Goal: Transaction & Acquisition: Purchase product/service

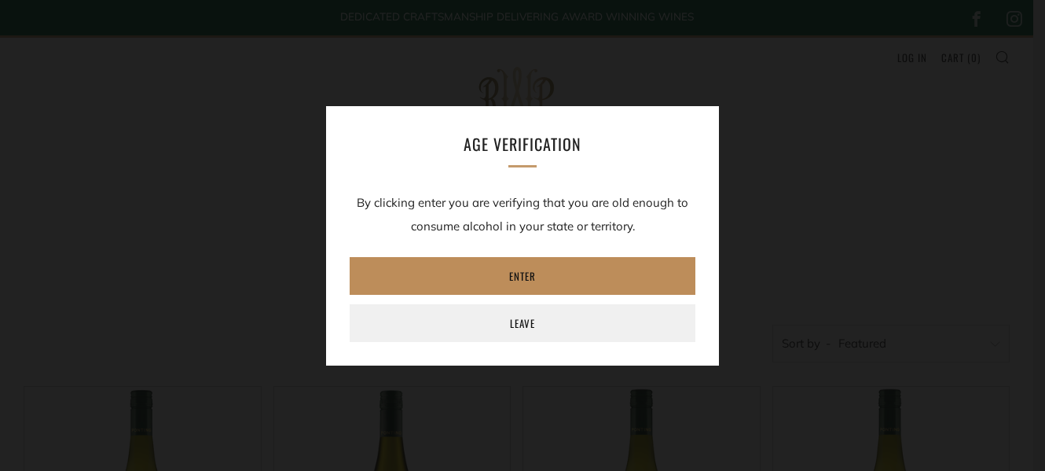
click at [523, 276] on link "Enter" at bounding box center [523, 276] width 346 height 38
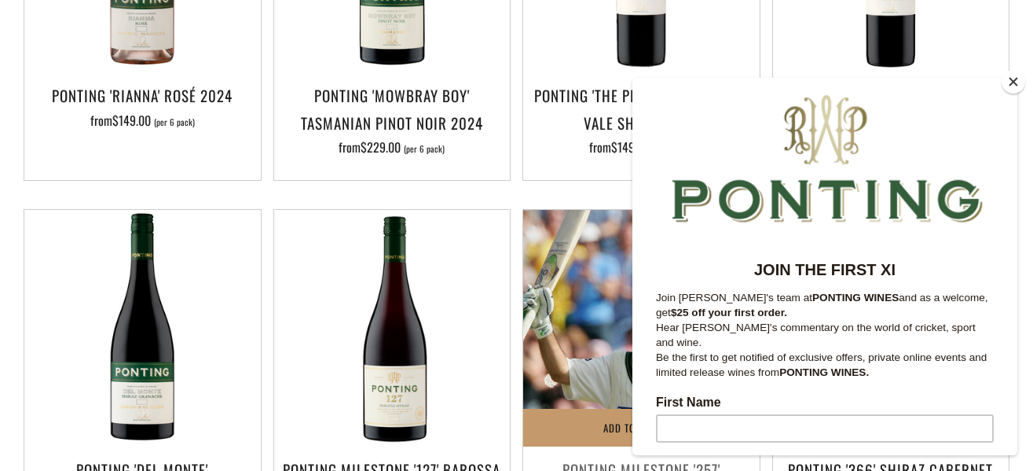
scroll to position [1178, 0]
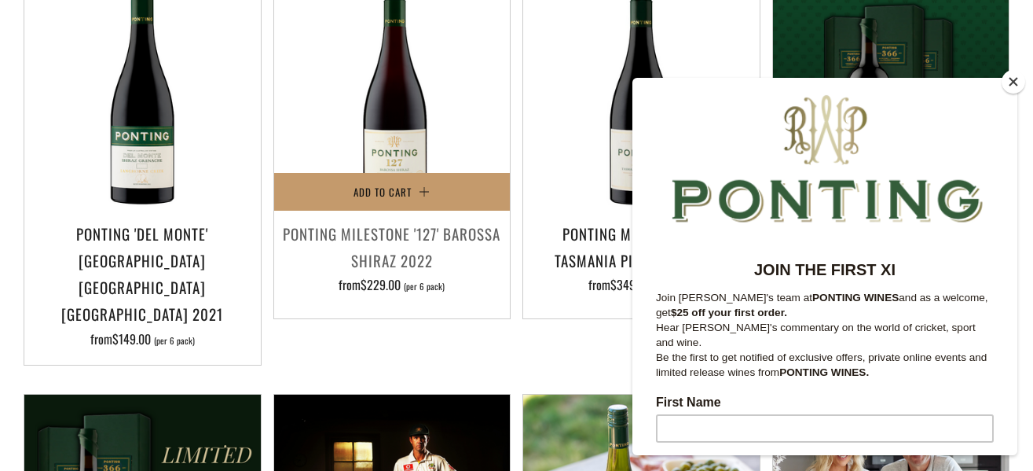
click at [387, 220] on h3 "Ponting Milestone '127' Barossa Shiraz 2022" at bounding box center [392, 246] width 221 height 53
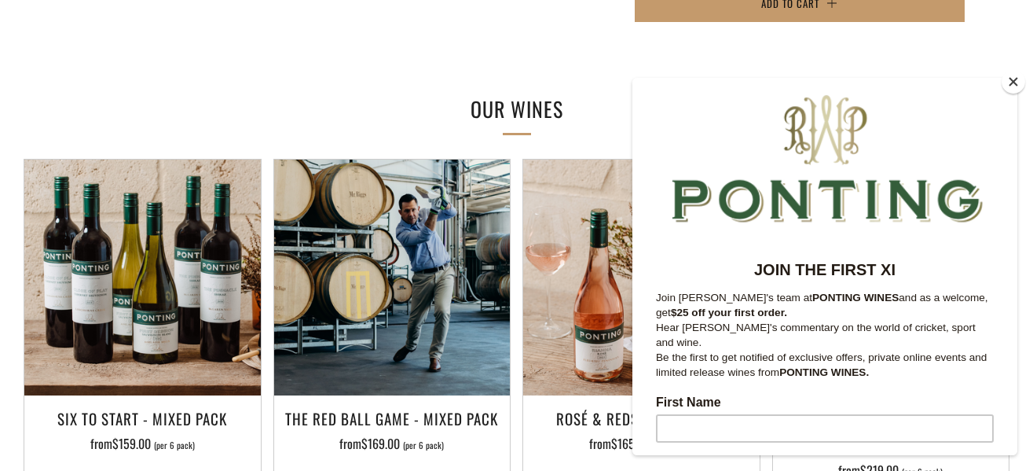
scroll to position [1257, 0]
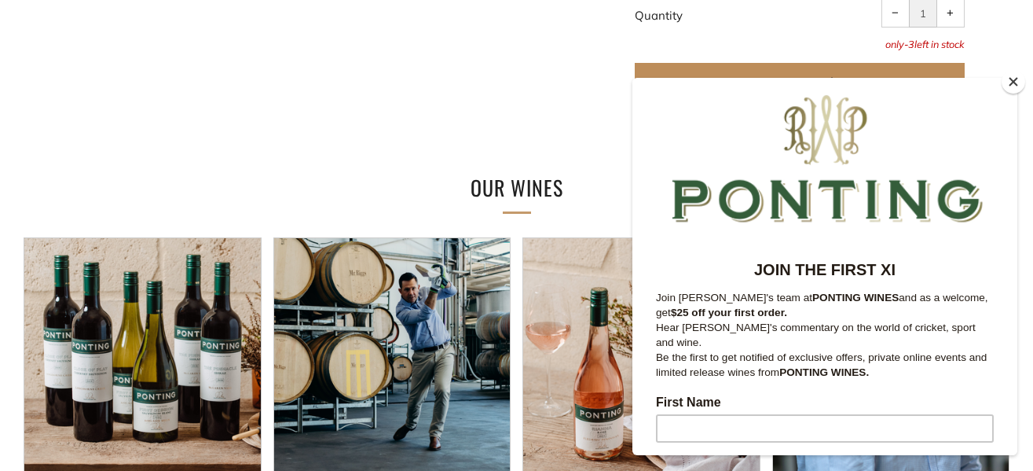
click at [778, 74] on span "Add to Cart" at bounding box center [790, 82] width 58 height 16
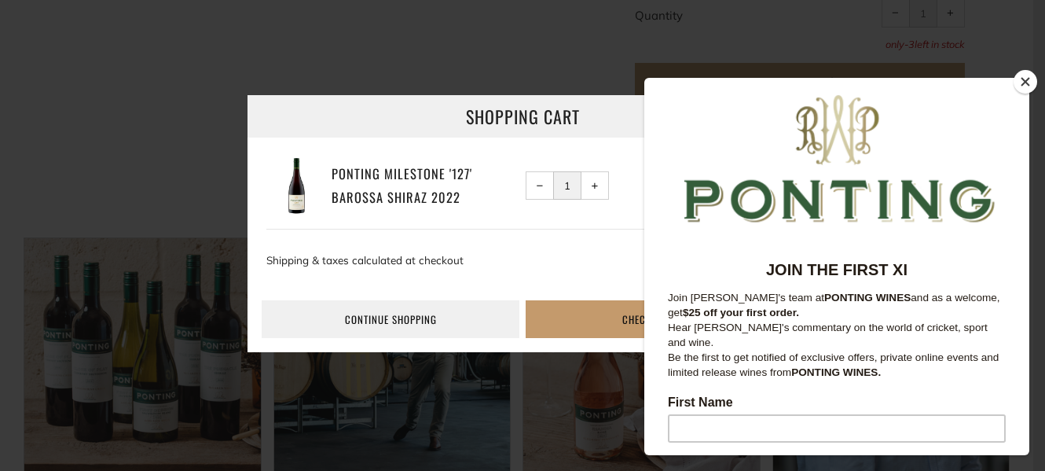
drag, startPoint x: 945, startPoint y: 89, endPoint x: 948, endPoint y: 167, distance: 78.6
click at [948, 167] on div at bounding box center [836, 156] width 385 height 157
click at [1024, 77] on button "Close" at bounding box center [1025, 82] width 24 height 24
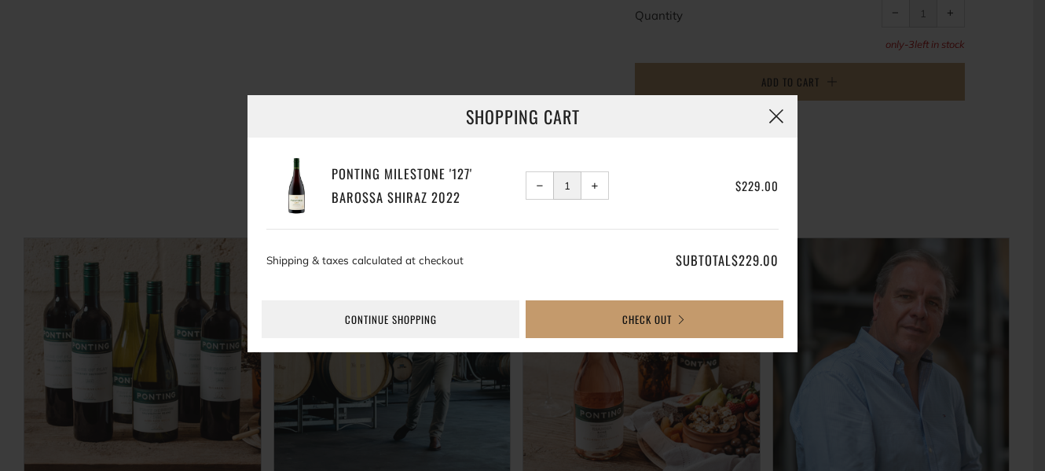
click at [775, 111] on button "button" at bounding box center [776, 116] width 42 height 42
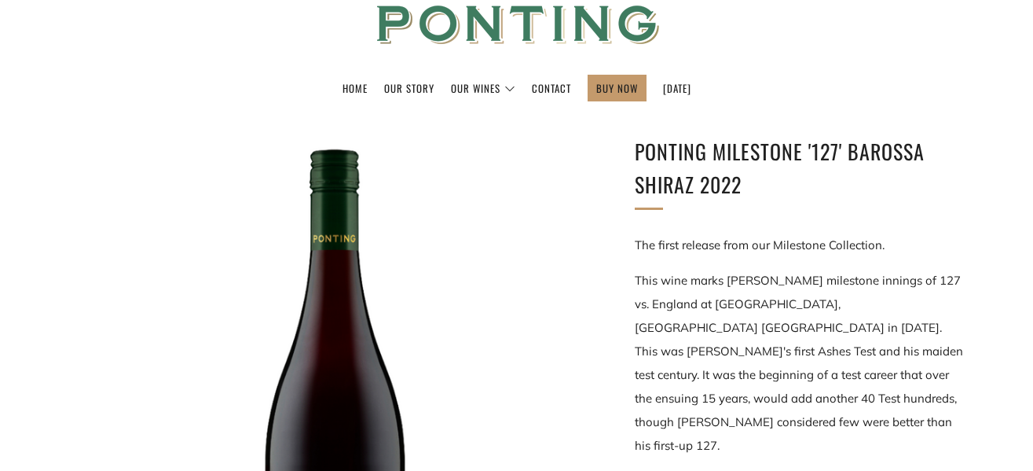
scroll to position [0, 0]
